Goal: Complete application form

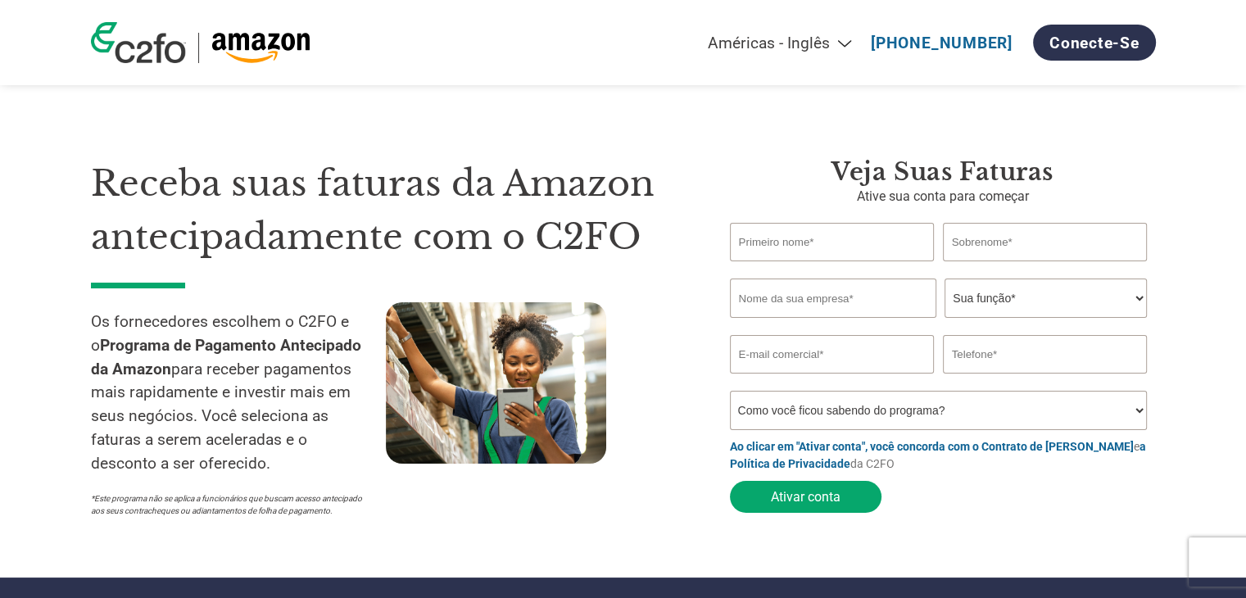
click at [759, 246] on input "text" at bounding box center [832, 242] width 205 height 39
type input "[PERSON_NAME]"
click at [1029, 247] on input "text" at bounding box center [1045, 242] width 205 height 39
type input "perillo"
click at [832, 296] on input "text" at bounding box center [833, 298] width 206 height 39
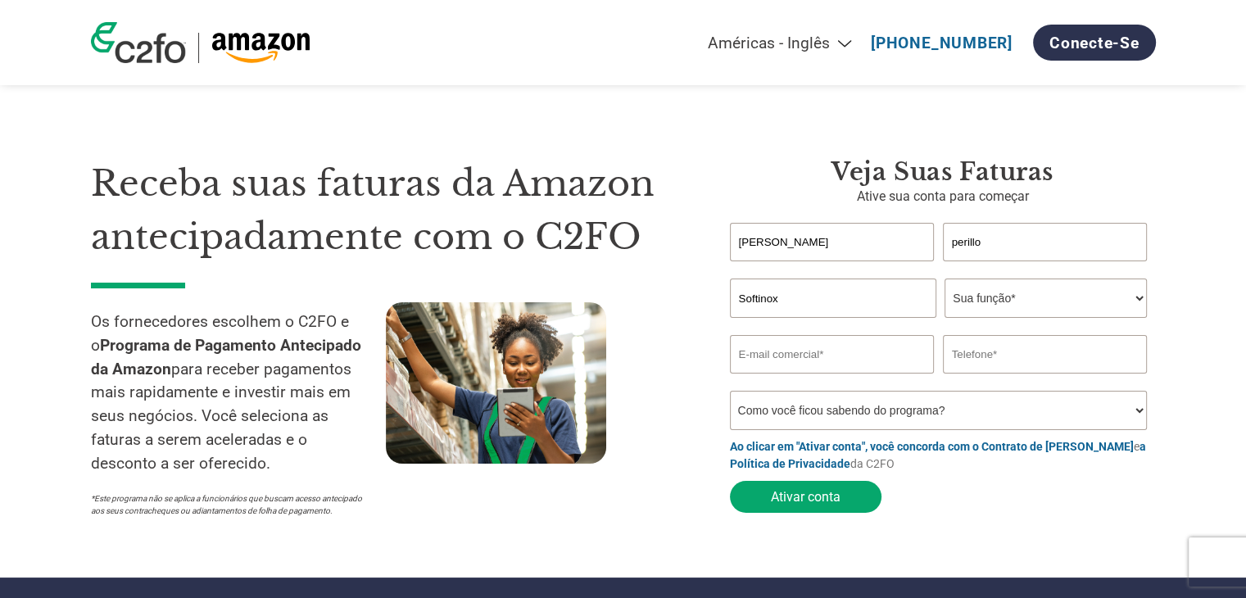
type input "Softinox"
click at [985, 309] on select "Sua função* Diretor Financeiro Controlador Gerente de Crédito Diretor Financeir…" at bounding box center [1046, 298] width 202 height 39
select select "OWNER_FOUNDER"
click at [945, 279] on select "Sua função* Diretor Financeiro Controlador Gerente de Crédito Diretor Financeir…" at bounding box center [1046, 298] width 202 height 39
click at [778, 356] on input "email" at bounding box center [832, 354] width 205 height 39
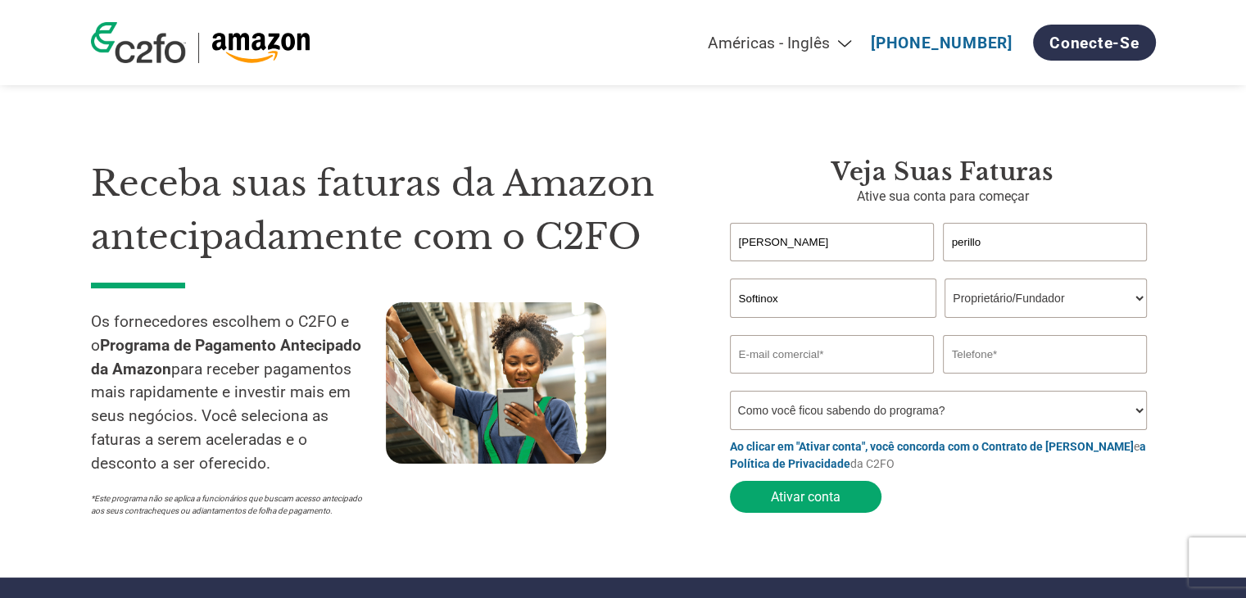
click at [656, 420] on div at bounding box center [533, 413] width 295 height 223
click at [755, 365] on input "email" at bounding box center [832, 354] width 205 height 39
paste input "[EMAIL_ADDRESS][DOMAIN_NAME]"
type input "[EMAIL_ADDRESS][DOMAIN_NAME]"
click at [1017, 358] on input "text" at bounding box center [1045, 354] width 205 height 39
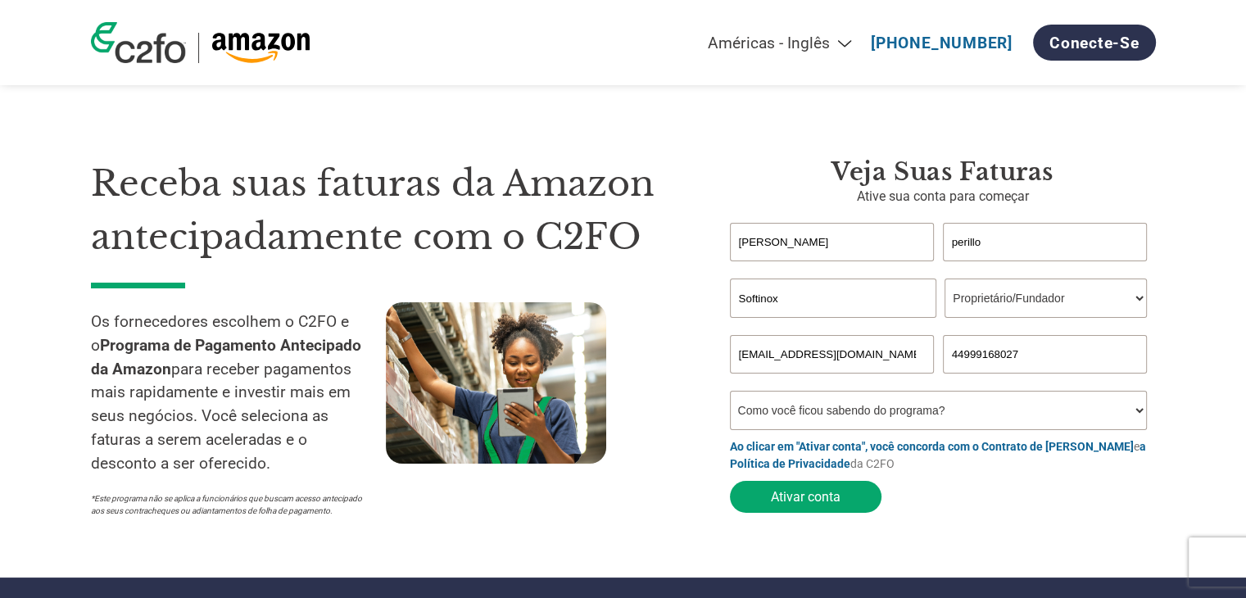
type input "44999168027"
click at [796, 420] on select "Como você ficou sabendo do programa? Recebi uma carta E-mail Mídias sociais Pes…" at bounding box center [939, 410] width 418 height 39
select select "Social Media"
click at [730, 394] on select "Como você ficou sabendo do programa? Recebi uma carta E-mail Mídias sociais Pes…" at bounding box center [939, 410] width 418 height 39
click at [997, 515] on form "[PERSON_NAME] Nome inválido ou nome muito longo Sobrenome inválido ou sobrenome…" at bounding box center [943, 372] width 426 height 298
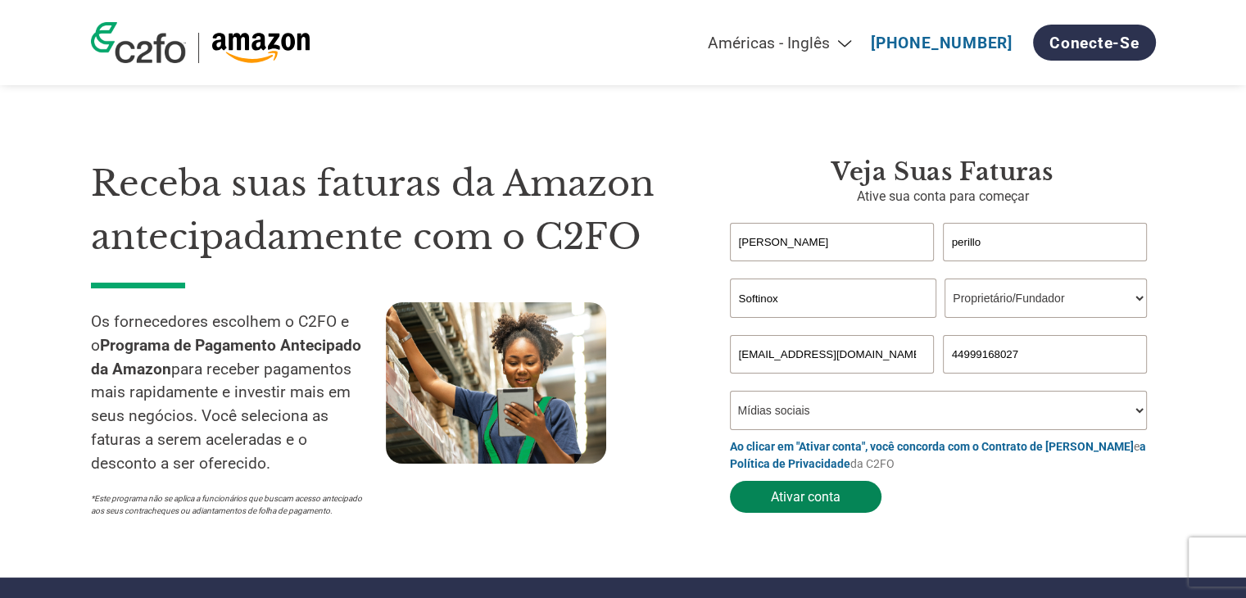
click at [794, 501] on font "Ativar conta" at bounding box center [806, 497] width 70 height 16
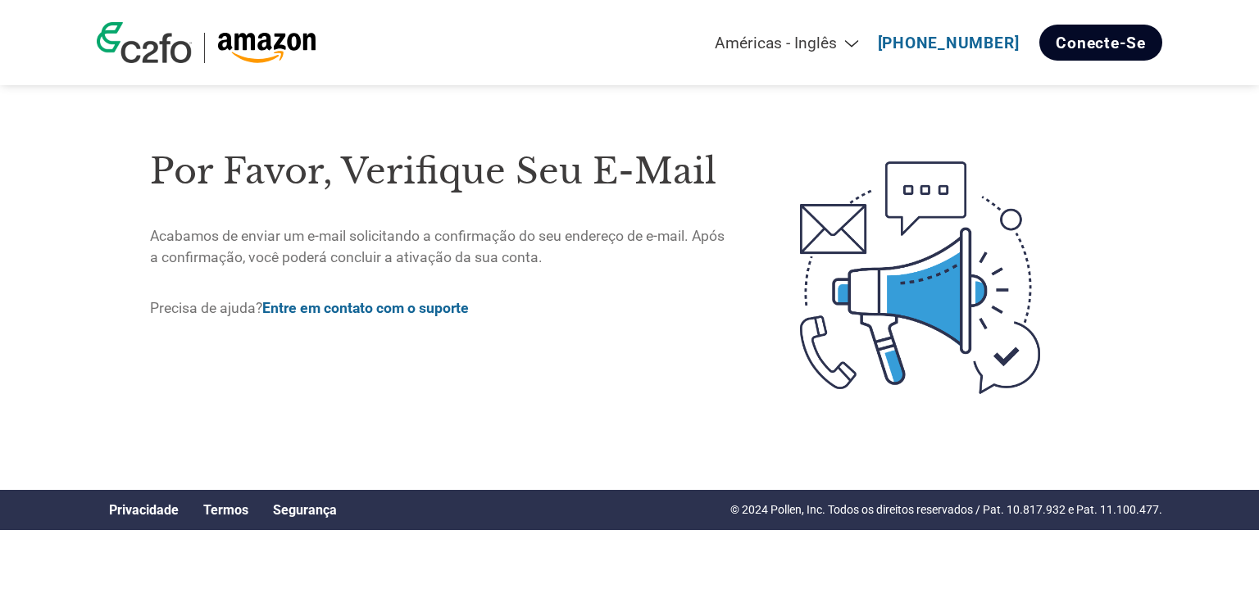
click at [1092, 53] on link "Conecte-se" at bounding box center [1100, 43] width 123 height 36
